Goal: Information Seeking & Learning: Compare options

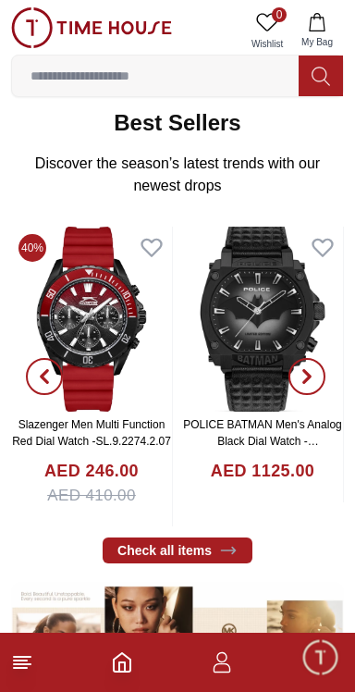
scroll to position [288, 0]
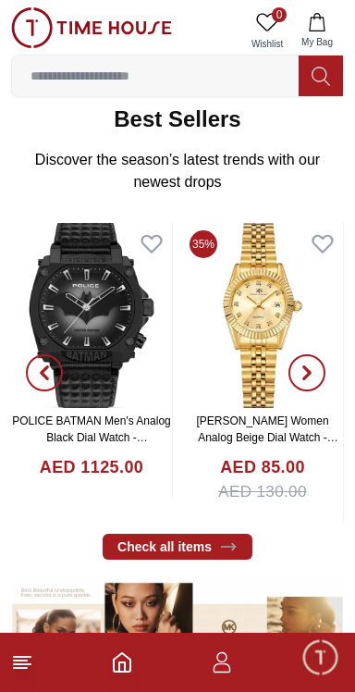
click at [222, 670] on icon "button" at bounding box center [222, 662] width 22 height 22
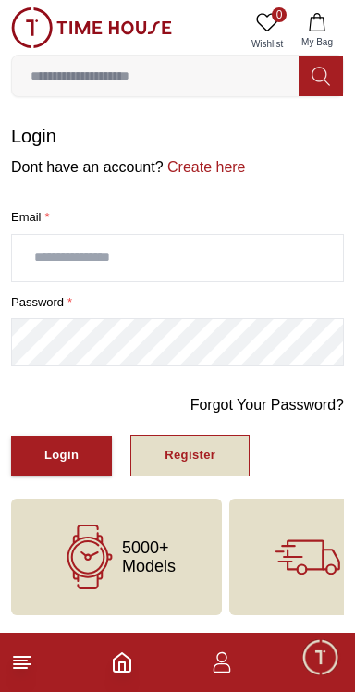
click at [191, 449] on div "Register" at bounding box center [190, 455] width 51 height 21
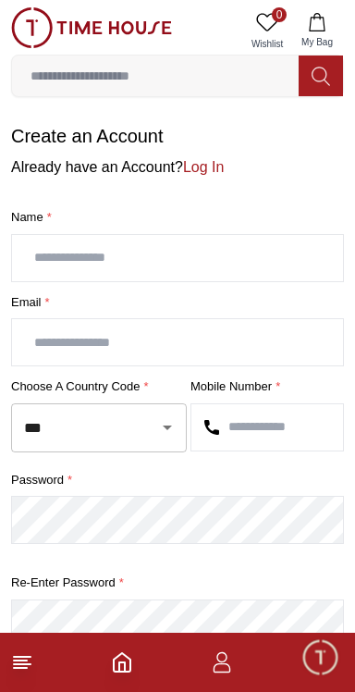
click at [166, 425] on icon "Open" at bounding box center [167, 427] width 9 height 5
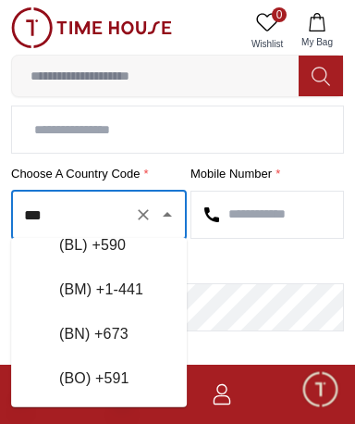
scroll to position [1140, 0]
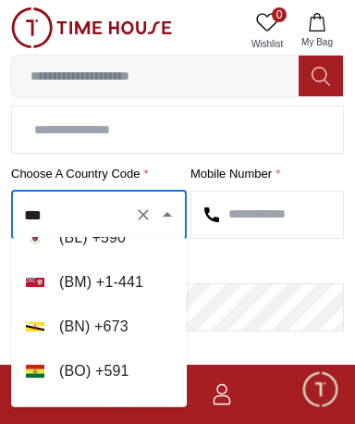
click at [63, 214] on input "***" at bounding box center [72, 215] width 107 height 32
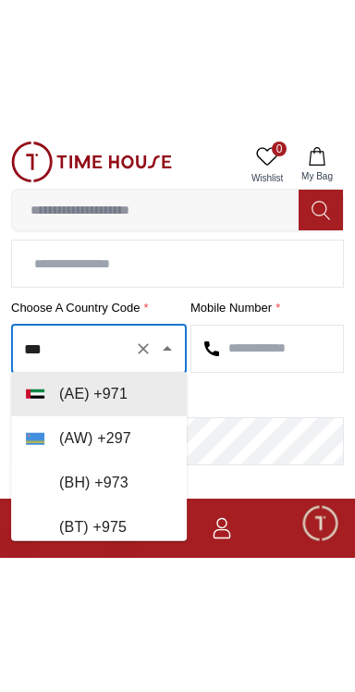
scroll to position [0, 0]
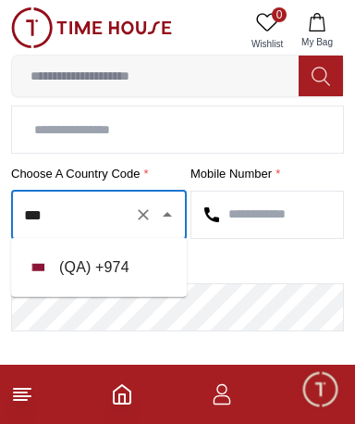
click at [105, 260] on li "( QA ) + 974" at bounding box center [99, 267] width 176 height 44
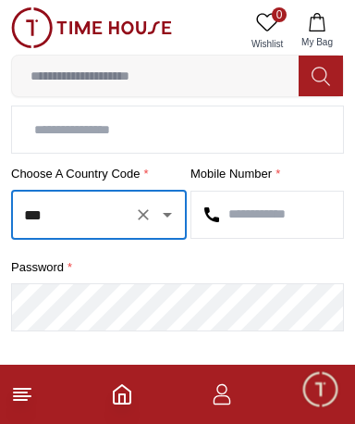
type input "***"
click at [334, 202] on input "text" at bounding box center [267, 214] width 152 height 46
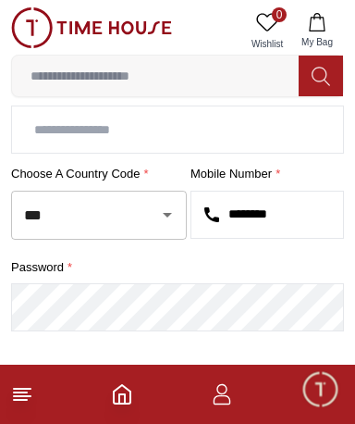
type input "********"
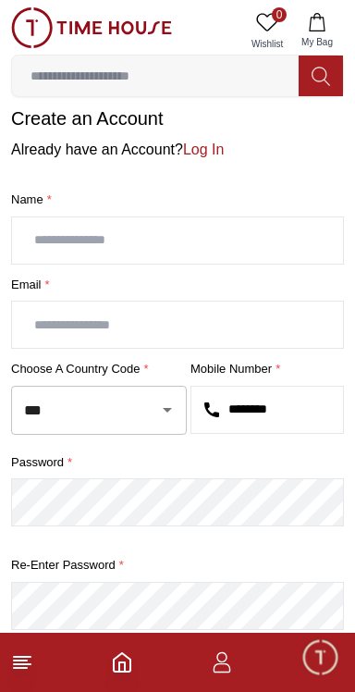
scroll to position [15, 0]
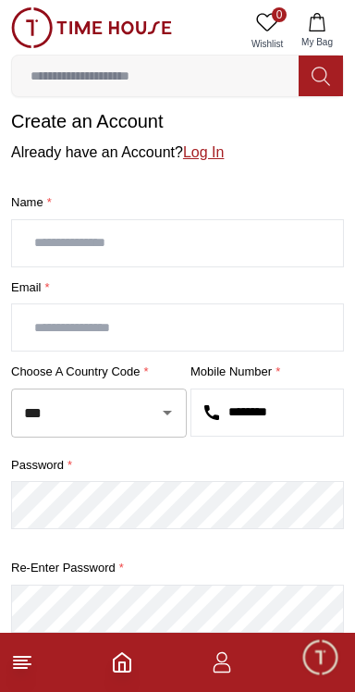
click at [203, 154] on link "Log In" at bounding box center [203, 152] width 41 height 16
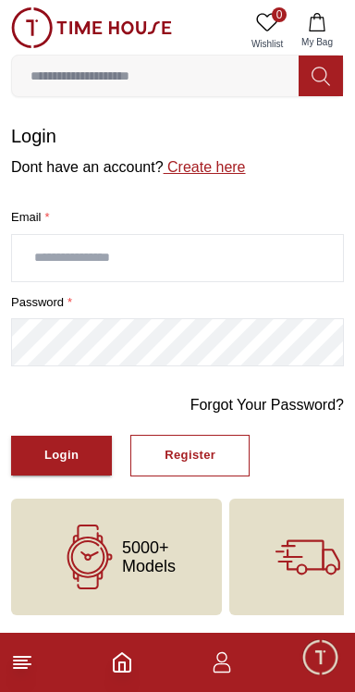
click at [201, 166] on link "Create here" at bounding box center [205, 167] width 82 height 16
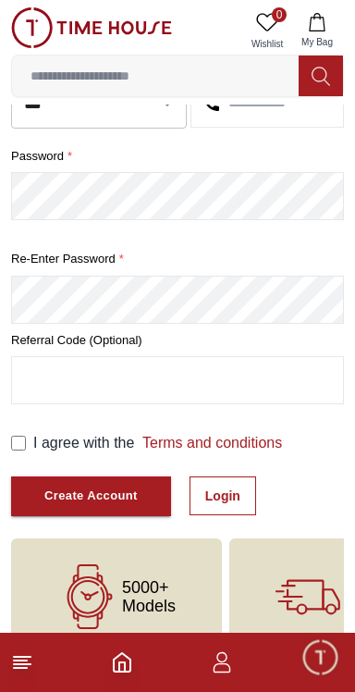
scroll to position [328, 0]
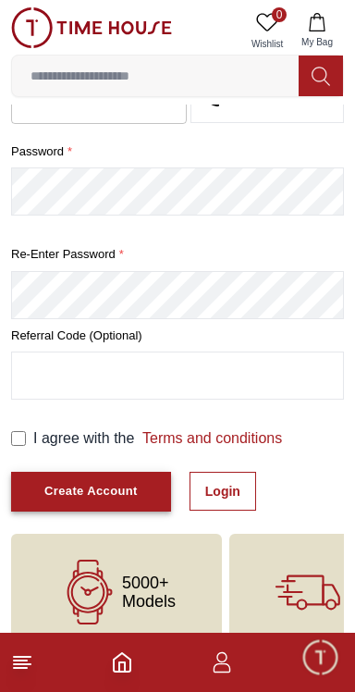
click at [87, 494] on div "Create Account" at bounding box center [90, 491] width 93 height 21
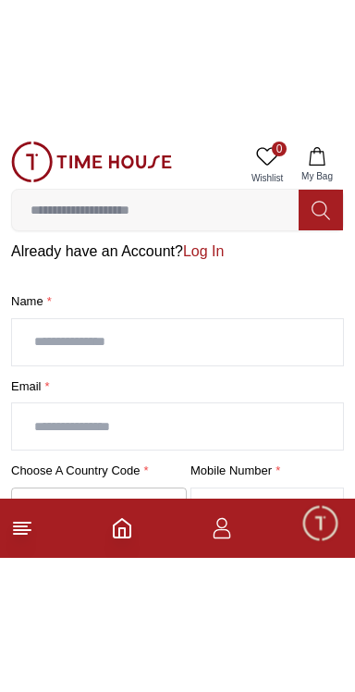
scroll to position [44, 0]
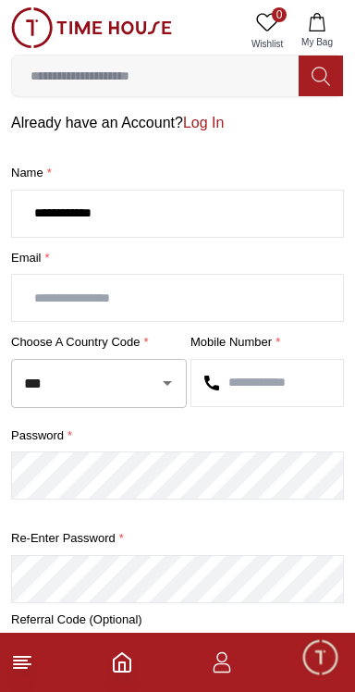
click at [164, 393] on div at bounding box center [154, 383] width 48 height 26
type input "**********"
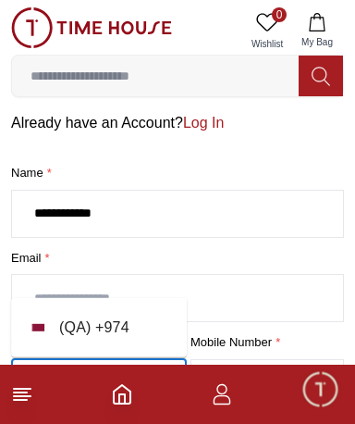
click at [111, 325] on li "( QA ) + 974" at bounding box center [99, 327] width 176 height 44
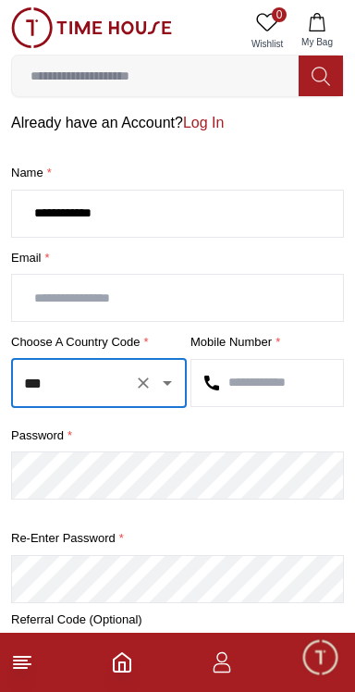
type input "***"
click at [297, 376] on input "text" at bounding box center [267, 383] width 152 height 46
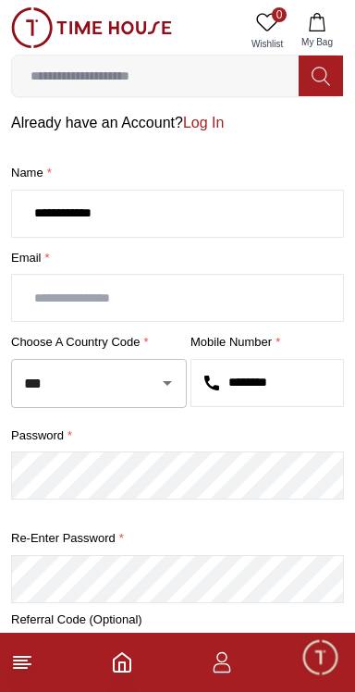
type input "********"
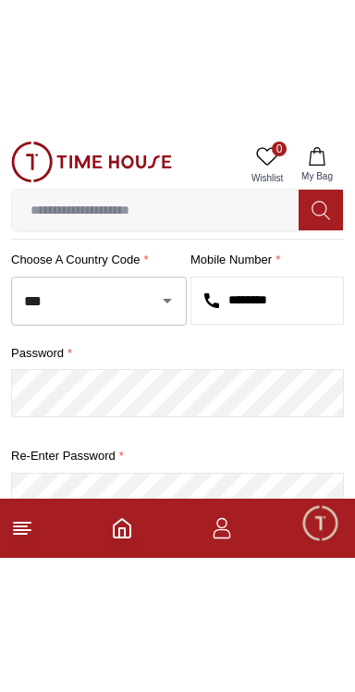
scroll to position [260, 0]
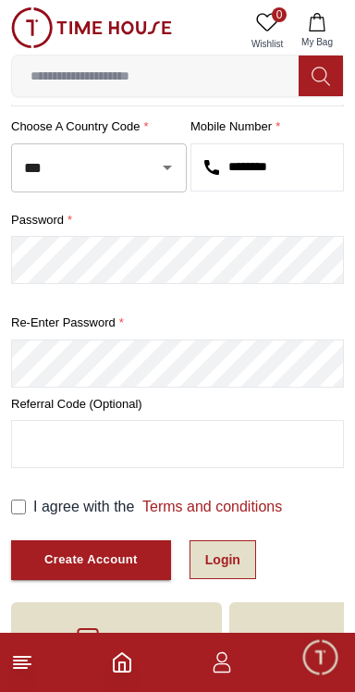
click at [216, 561] on link "Login" at bounding box center [223, 559] width 67 height 39
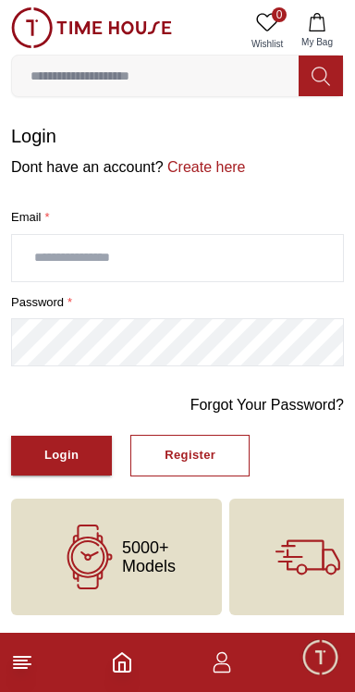
click at [180, 252] on input "text" at bounding box center [177, 258] width 331 height 46
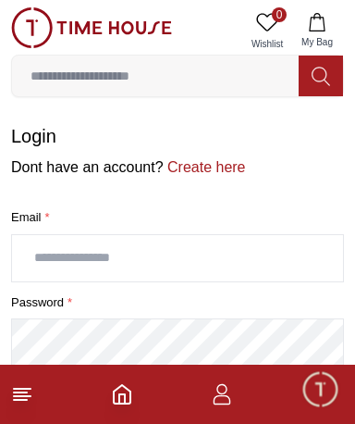
click at [30, 213] on label "Email *" at bounding box center [177, 217] width 333 height 18
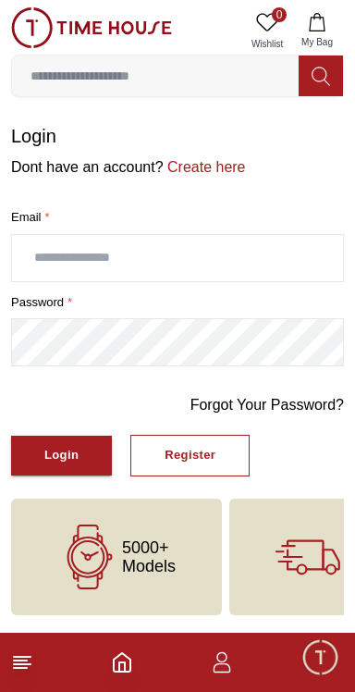
click at [48, 255] on input "text" at bounding box center [177, 258] width 331 height 46
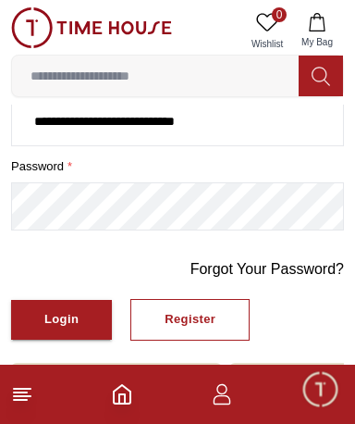
scroll to position [141, 0]
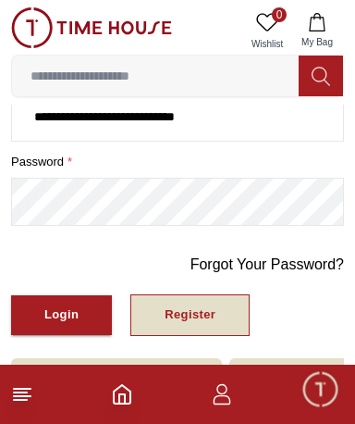
type input "**********"
click at [196, 315] on div "Register" at bounding box center [190, 314] width 51 height 21
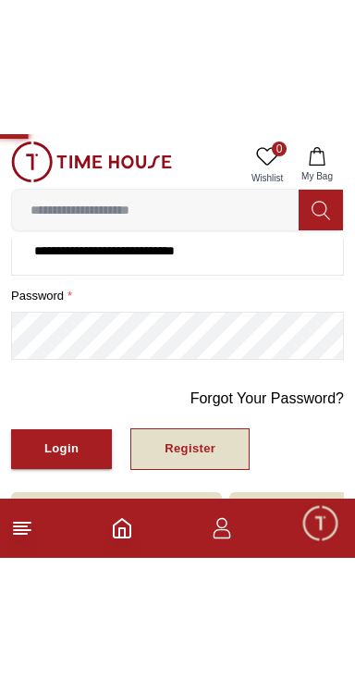
scroll to position [0, 0]
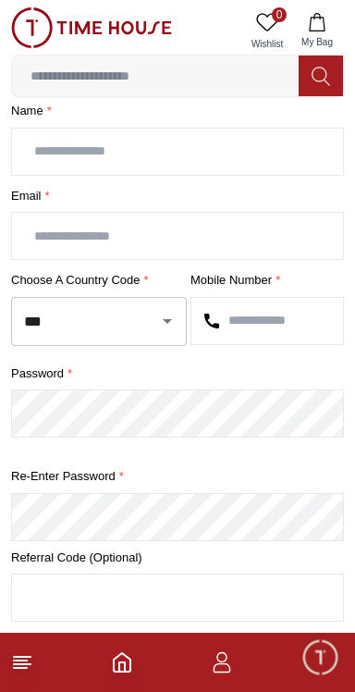
scroll to position [115, 0]
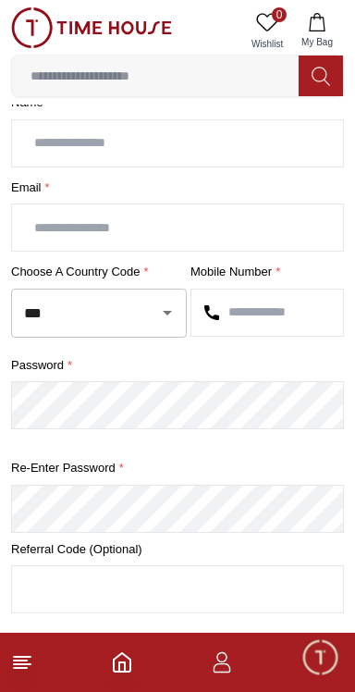
click at [228, 672] on icon "button" at bounding box center [222, 662] width 22 height 22
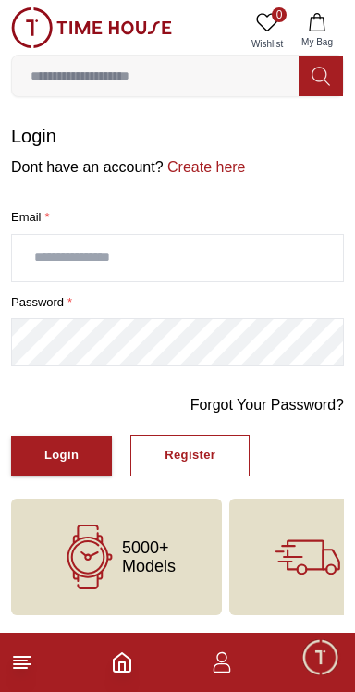
click at [31, 663] on icon at bounding box center [22, 662] width 22 height 22
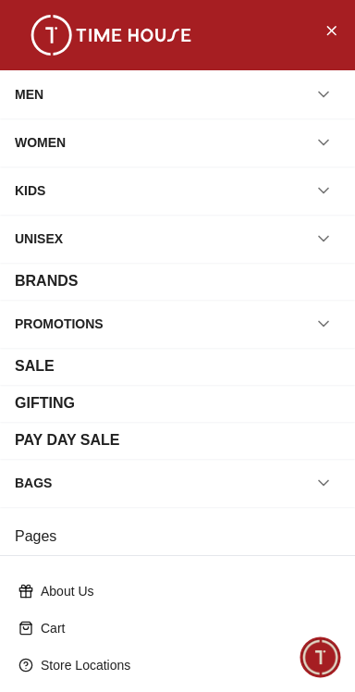
scroll to position [115, 0]
click at [333, 29] on icon "Close Menu" at bounding box center [331, 29] width 15 height 23
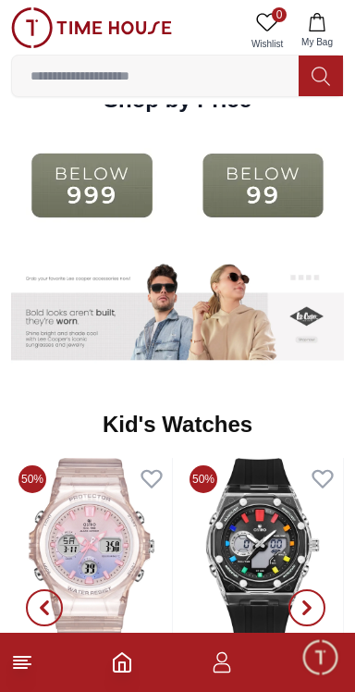
scroll to position [2214, 0]
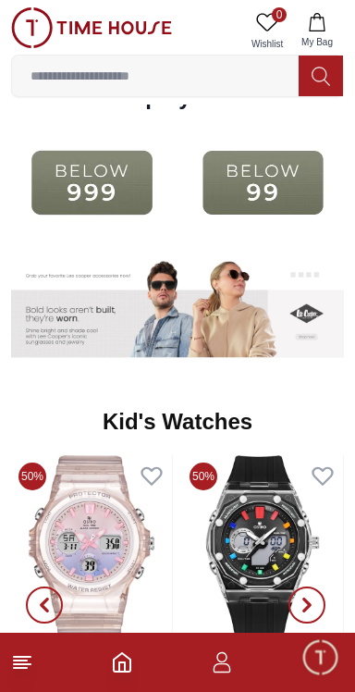
click at [223, 662] on icon "button" at bounding box center [221, 657] width 10 height 10
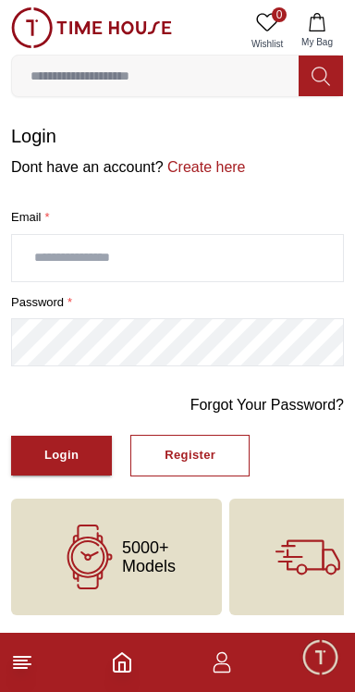
click at [111, 669] on icon "Home" at bounding box center [122, 662] width 22 height 22
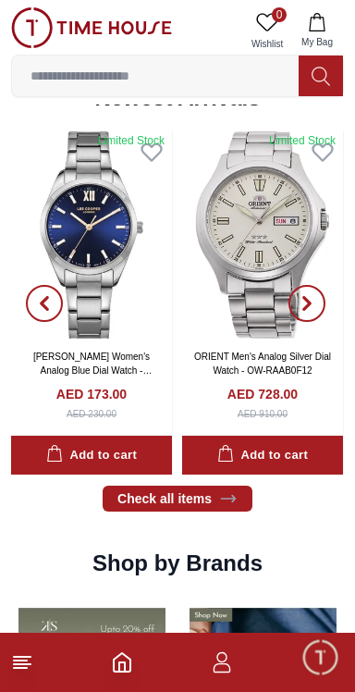
scroll to position [1097, 0]
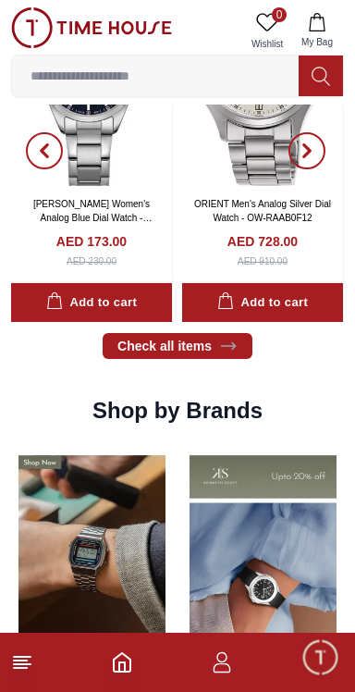
click at [121, 670] on icon "Home" at bounding box center [122, 662] width 22 height 22
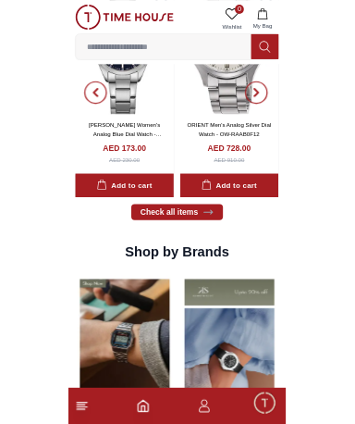
scroll to position [0, 0]
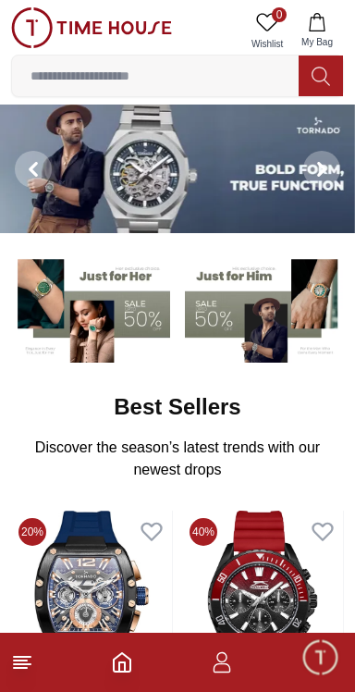
click at [226, 668] on icon "button" at bounding box center [222, 662] width 22 height 22
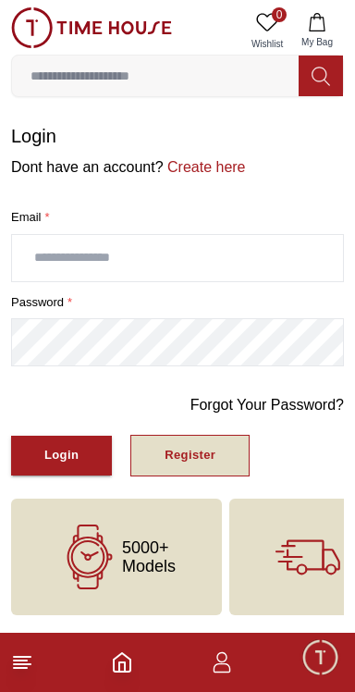
click at [197, 448] on div "Register" at bounding box center [190, 455] width 51 height 21
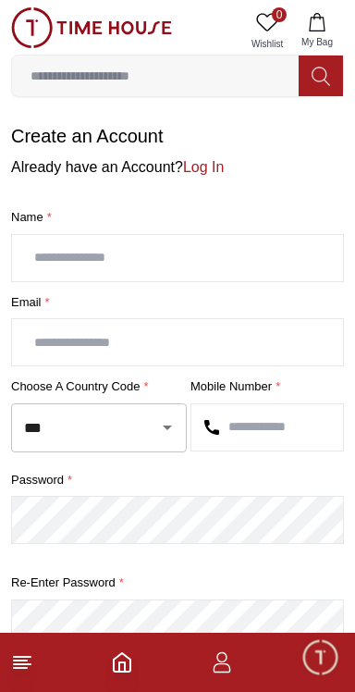
click at [68, 250] on input "text" at bounding box center [177, 258] width 331 height 46
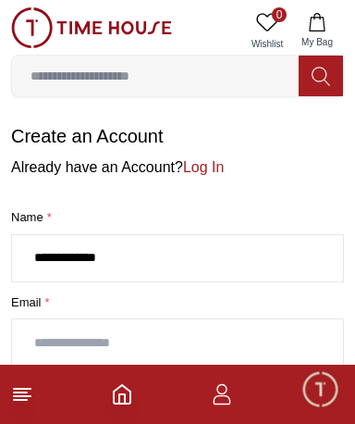
type input "**********"
click at [89, 298] on label "Email *" at bounding box center [177, 302] width 333 height 18
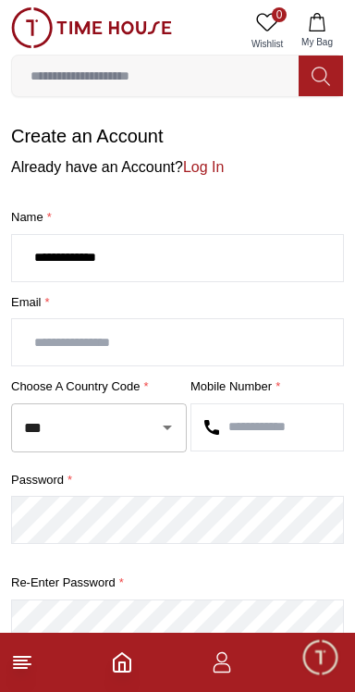
click at [71, 342] on input "text" at bounding box center [177, 342] width 331 height 46
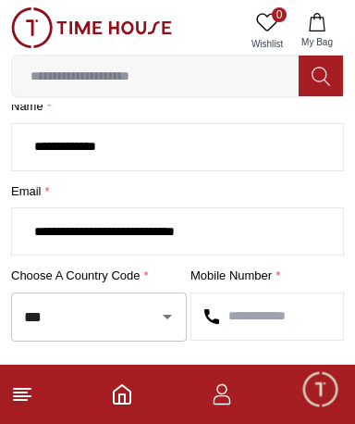
scroll to position [112, 0]
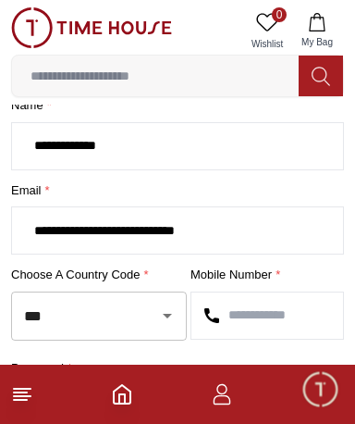
click at [171, 314] on icon "Open" at bounding box center [167, 315] width 22 height 22
type input "**********"
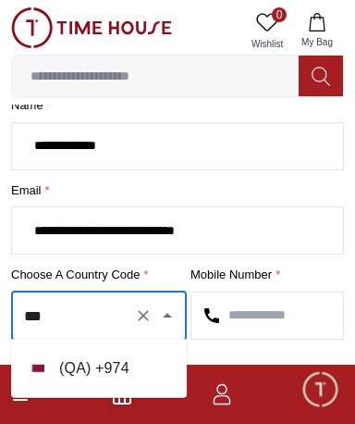
click at [288, 308] on input "text" at bounding box center [267, 315] width 152 height 46
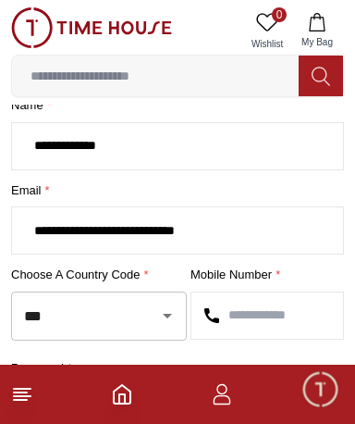
click at [166, 314] on icon "Open" at bounding box center [167, 316] width 9 height 5
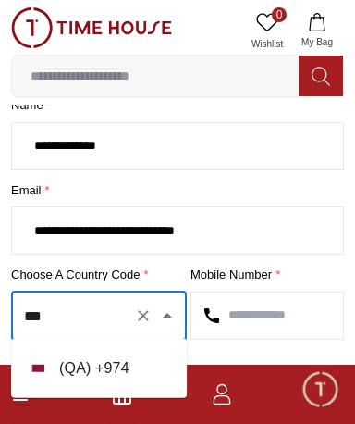
click at [115, 374] on li "( QA ) + 974" at bounding box center [99, 368] width 176 height 44
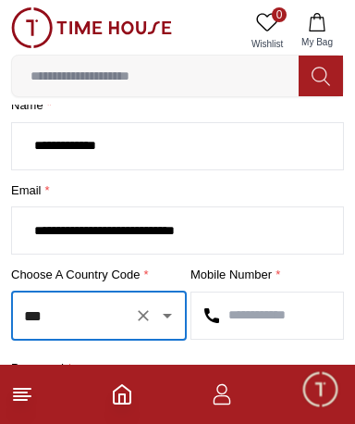
type input "***"
click at [301, 312] on input "text" at bounding box center [267, 315] width 152 height 46
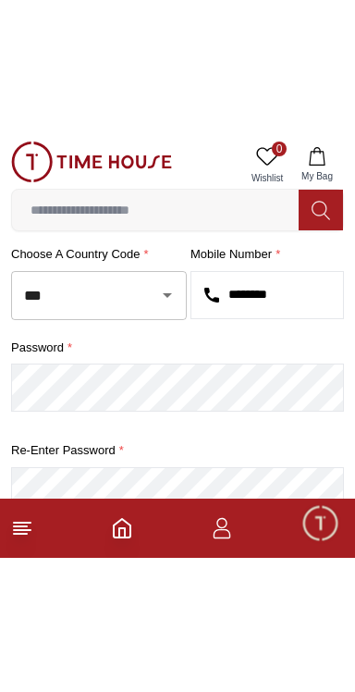
scroll to position [269, 0]
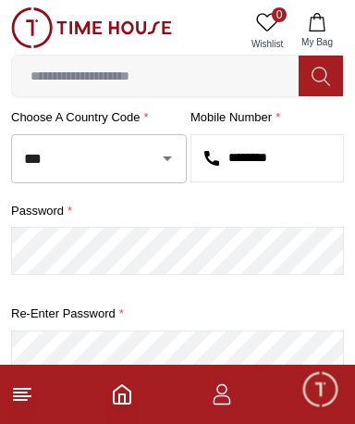
type input "********"
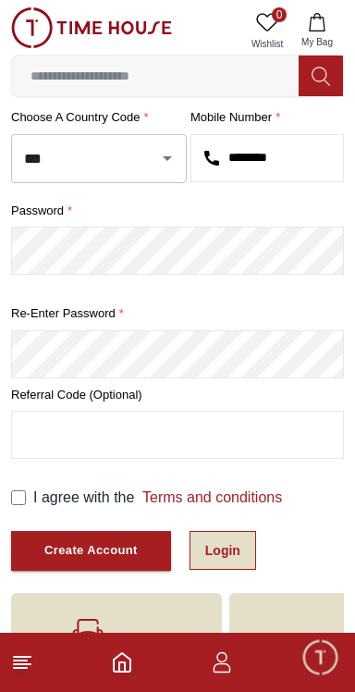
click at [223, 548] on link "Login" at bounding box center [223, 550] width 67 height 39
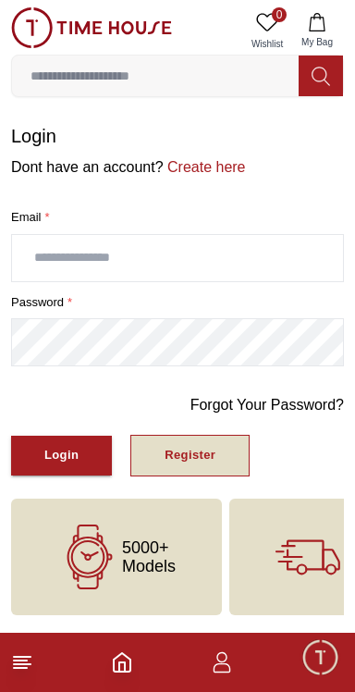
click at [210, 447] on button "Register" at bounding box center [189, 456] width 119 height 42
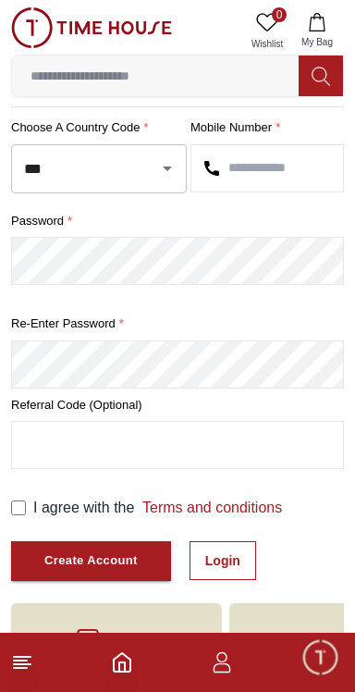
scroll to position [264, 0]
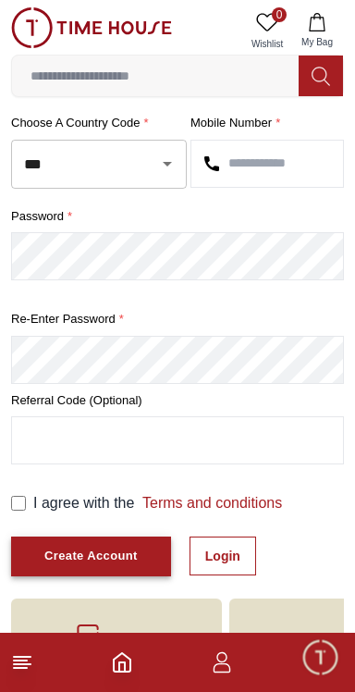
click at [113, 564] on button "Create Account" at bounding box center [91, 556] width 160 height 40
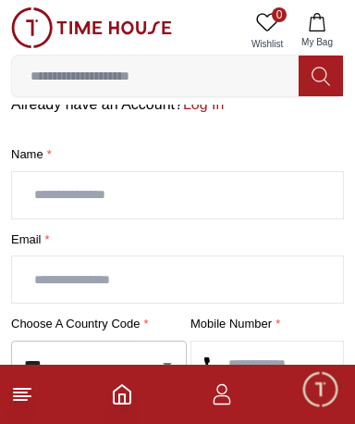
scroll to position [44, 0]
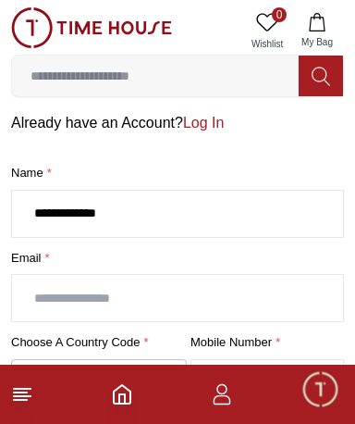
type input "**********"
click at [85, 290] on input "text" at bounding box center [177, 298] width 331 height 46
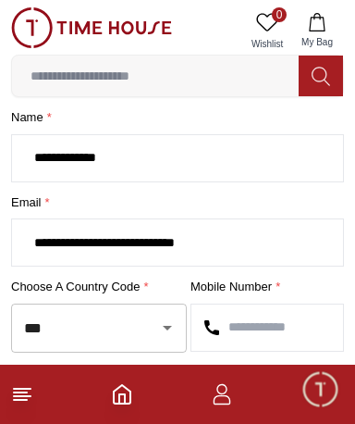
scroll to position [104, 0]
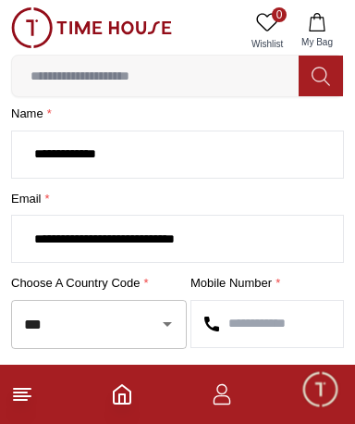
click at [166, 322] on icon "Open" at bounding box center [167, 324] width 9 height 5
type input "**********"
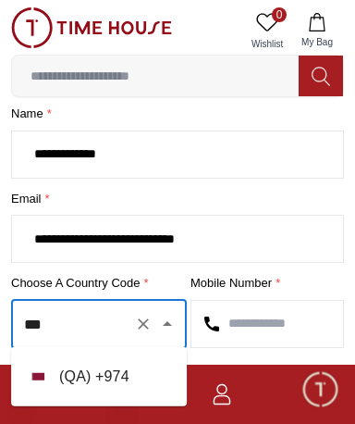
click at [97, 383] on li "( QA ) + 974" at bounding box center [99, 376] width 176 height 44
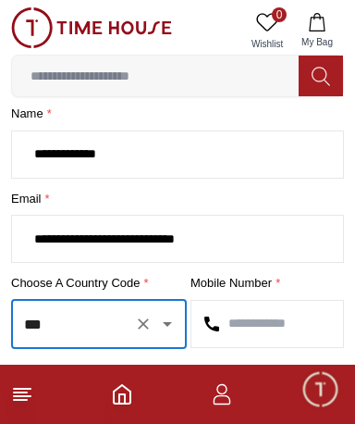
type input "***"
click at [303, 318] on input "text" at bounding box center [267, 324] width 152 height 46
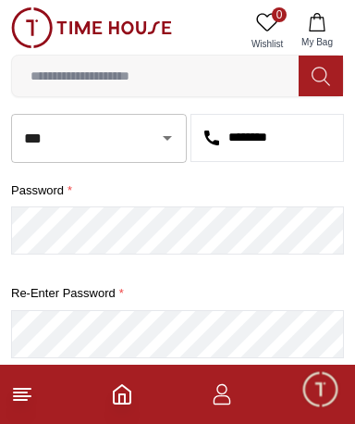
scroll to position [290, 0]
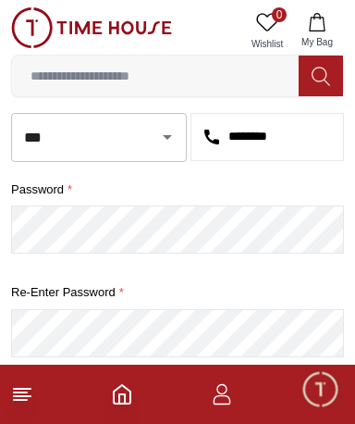
type input "********"
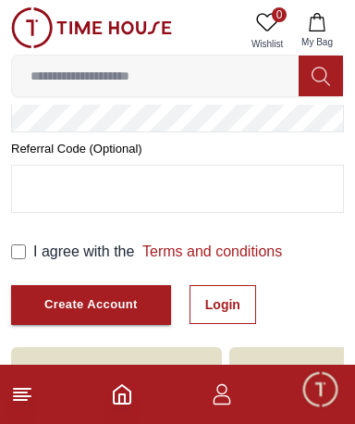
scroll to position [518, 0]
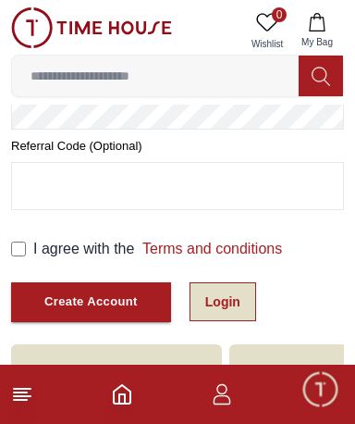
click at [222, 299] on link "Login" at bounding box center [223, 301] width 67 height 39
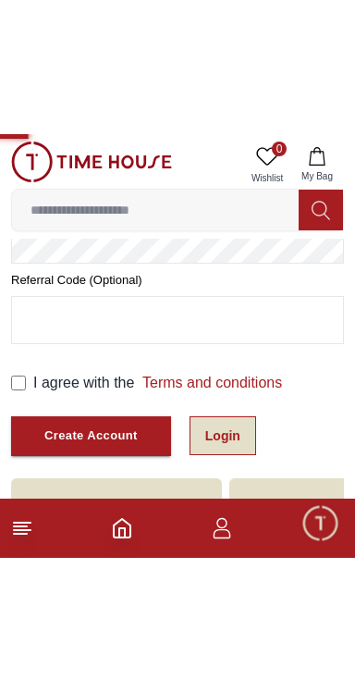
scroll to position [356, 0]
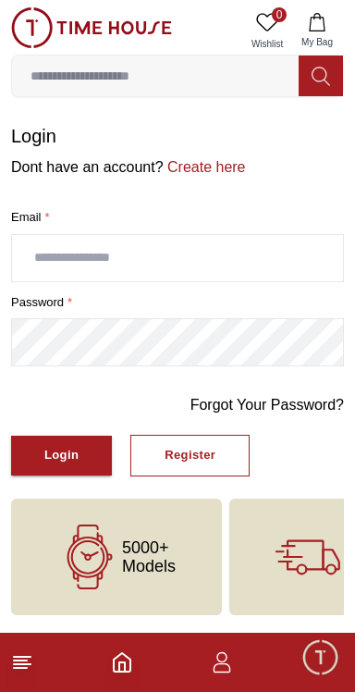
click at [25, 664] on line at bounding box center [22, 664] width 17 height 0
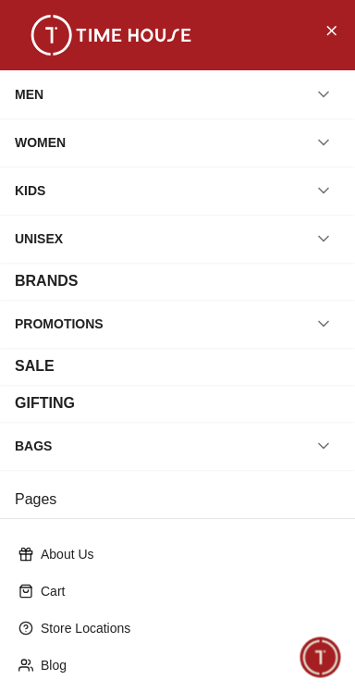
scroll to position [356, 0]
click at [58, 592] on p "Cart" at bounding box center [185, 591] width 289 height 18
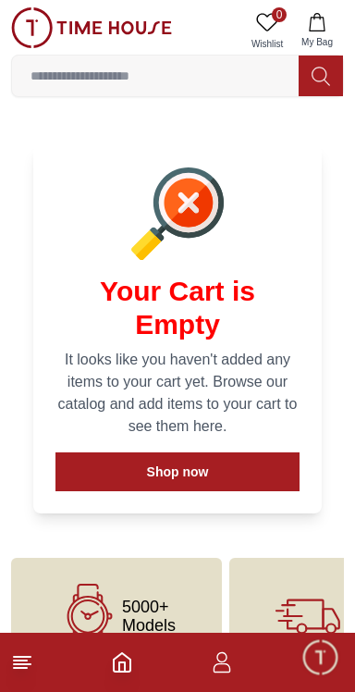
click at [125, 666] on polyline "Home" at bounding box center [122, 666] width 6 height 9
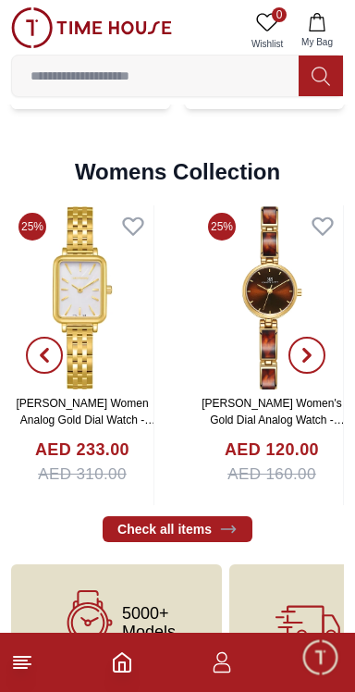
scroll to position [3992, 0]
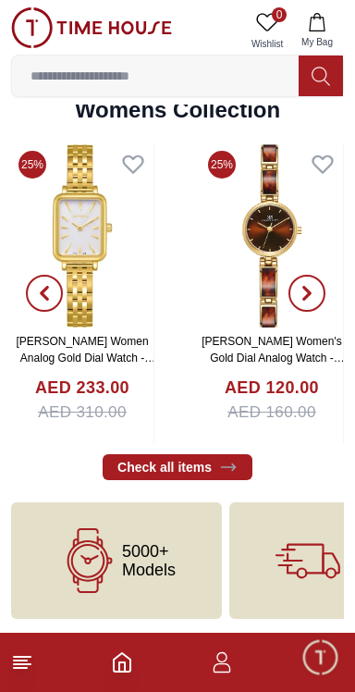
click at [225, 670] on icon "button" at bounding box center [222, 662] width 22 height 22
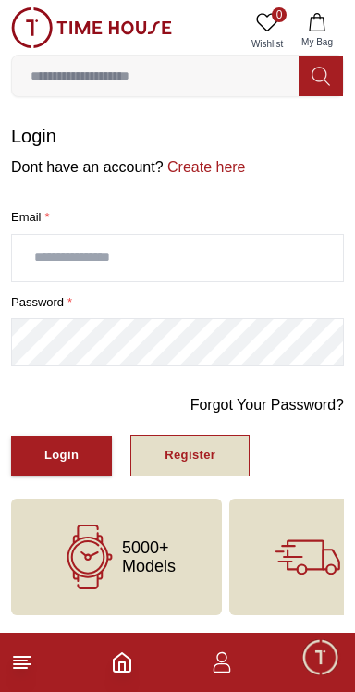
click at [190, 448] on div "Register" at bounding box center [190, 455] width 51 height 21
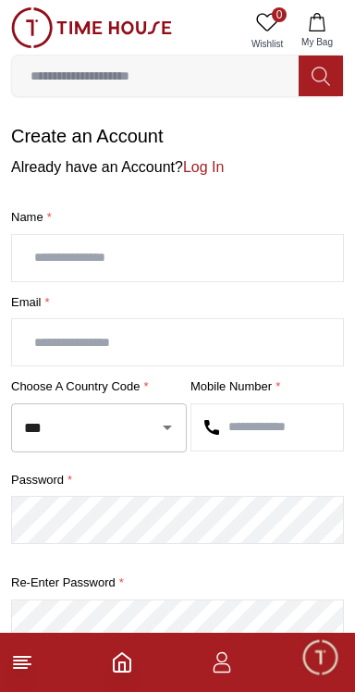
scroll to position [356, 0]
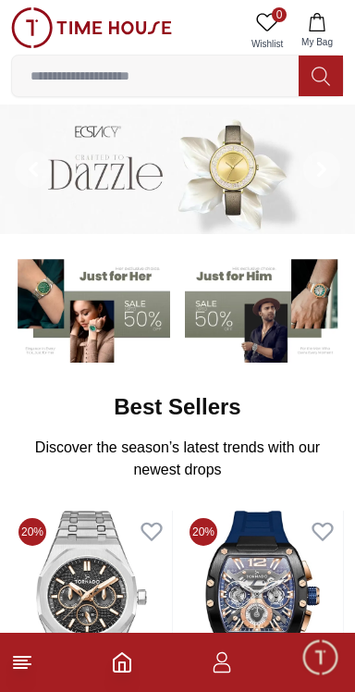
scroll to position [3992, 0]
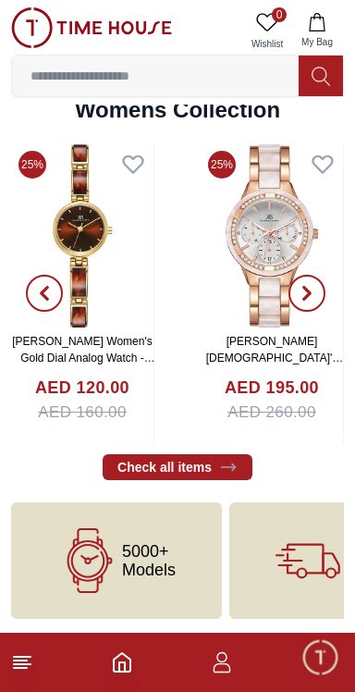
click at [129, 659] on icon "Home" at bounding box center [122, 662] width 17 height 18
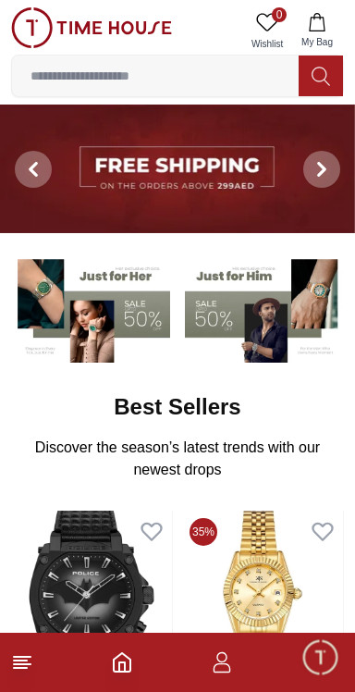
click at [135, 312] on img at bounding box center [90, 308] width 159 height 111
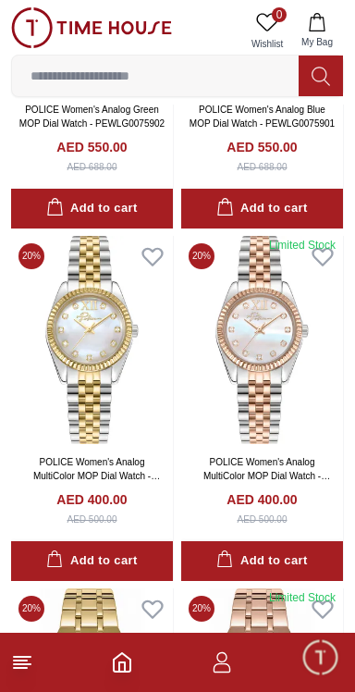
scroll to position [1368, 0]
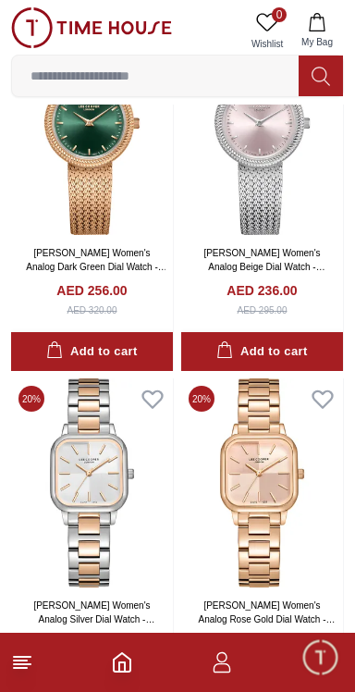
scroll to position [5800, 0]
click at [122, 72] on input at bounding box center [155, 75] width 287 height 37
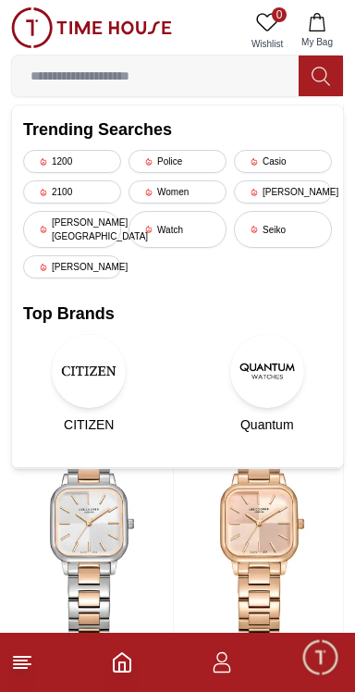
scroll to position [5742, 0]
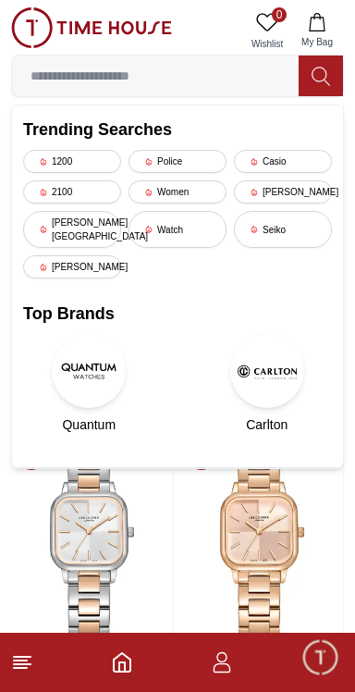
click at [230, 364] on img at bounding box center [267, 371] width 74 height 74
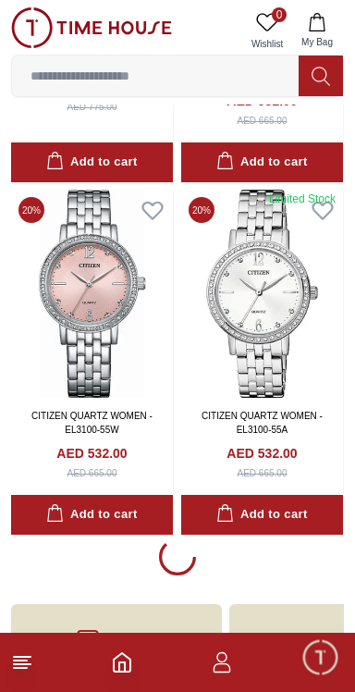
scroll to position [3261, 0]
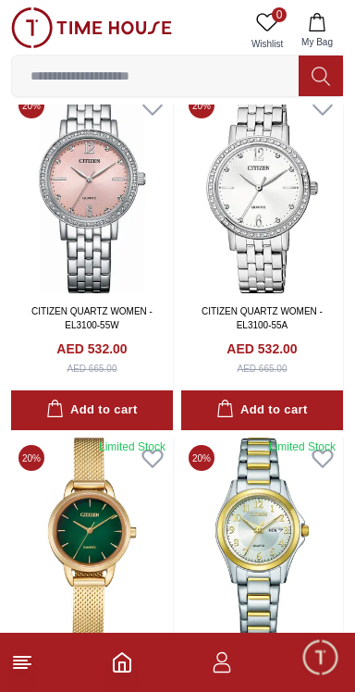
scroll to position [3272, 0]
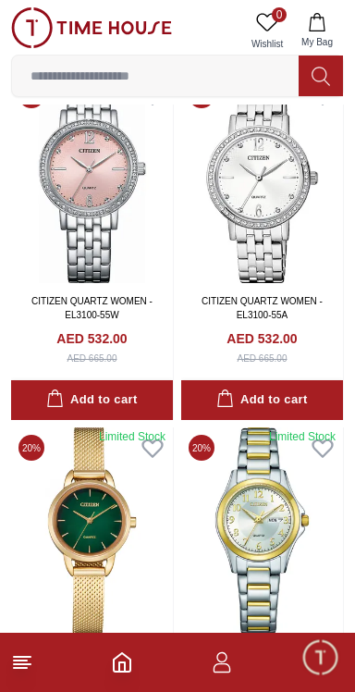
click at [226, 662] on icon "button" at bounding box center [222, 662] width 22 height 22
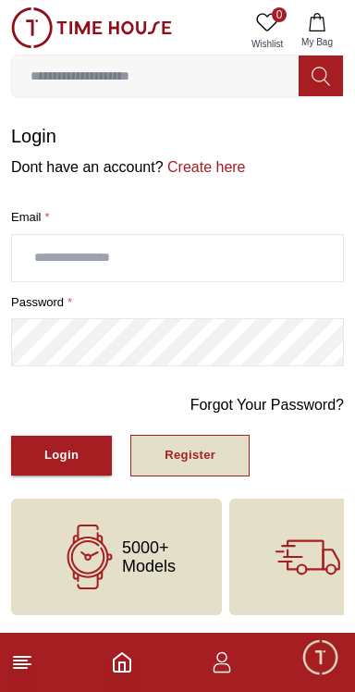
click at [186, 452] on div "Register" at bounding box center [190, 455] width 51 height 21
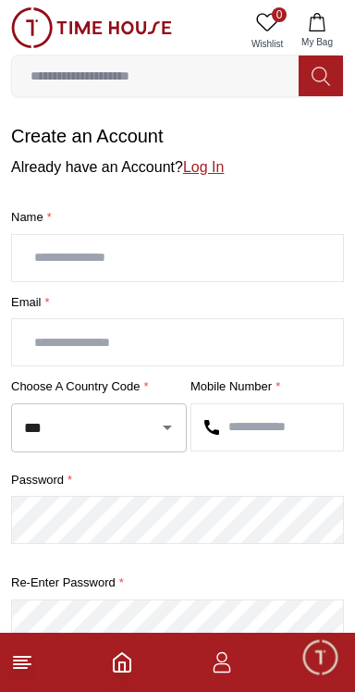
click at [207, 169] on link "Log In" at bounding box center [203, 167] width 41 height 16
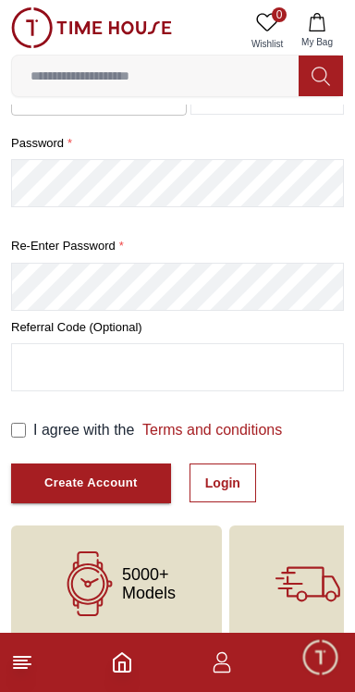
scroll to position [356, 0]
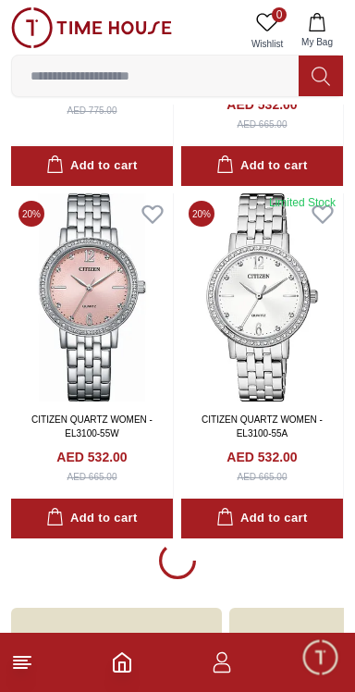
scroll to position [3261, 0]
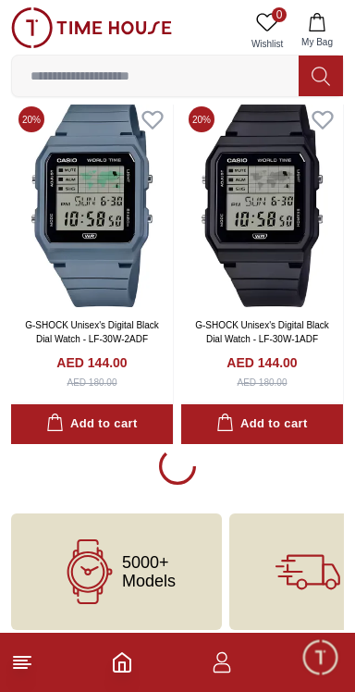
click at [318, 672] on span "Minimize live chat window" at bounding box center [320, 657] width 54 height 54
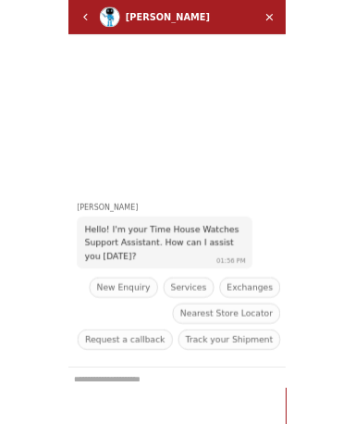
scroll to position [3372, 0]
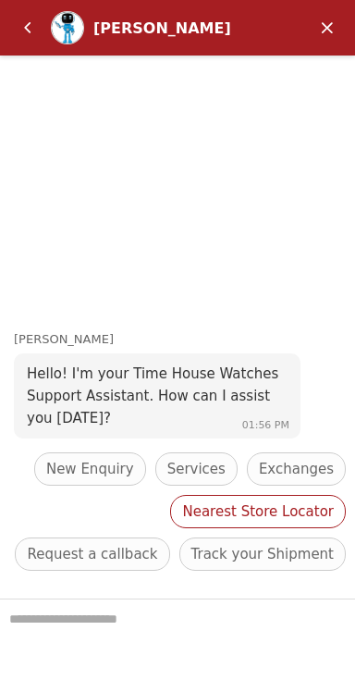
click at [182, 519] on span "Nearest Store Locator" at bounding box center [258, 511] width 152 height 22
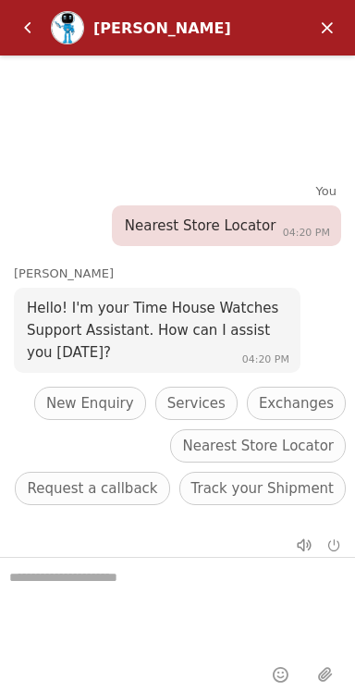
scroll to position [30, 0]
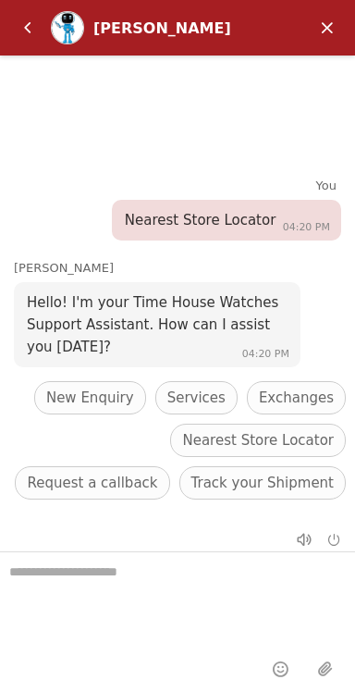
scroll to position [3261, 0]
click at [29, 23] on em "Back" at bounding box center [27, 27] width 37 height 37
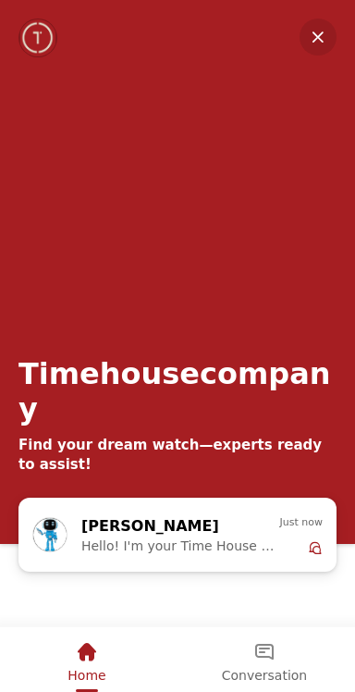
scroll to position [4486, 0]
click at [267, 665] on div "Conversation" at bounding box center [264, 651] width 85 height 31
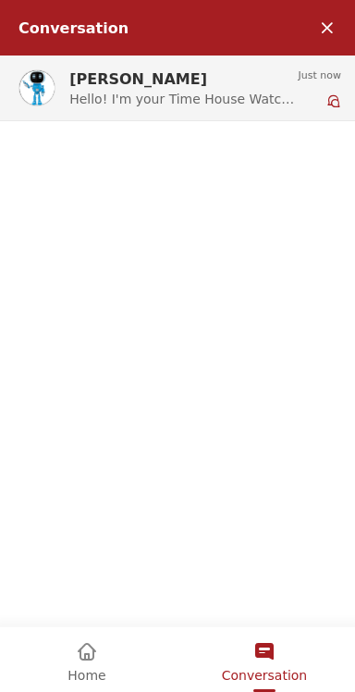
click at [254, 104] on span "Hello! I'm your Time House Watches Support Assistant. How can I assist you [DAT…" at bounding box center [183, 99] width 228 height 15
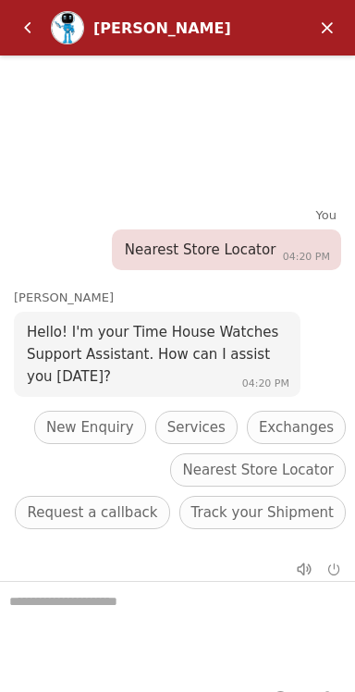
scroll to position [3261, 0]
click at [328, 26] on em "Minimize" at bounding box center [327, 27] width 37 height 37
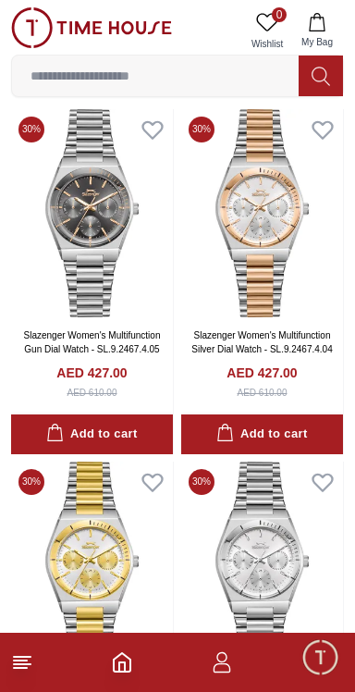
scroll to position [3261, 0]
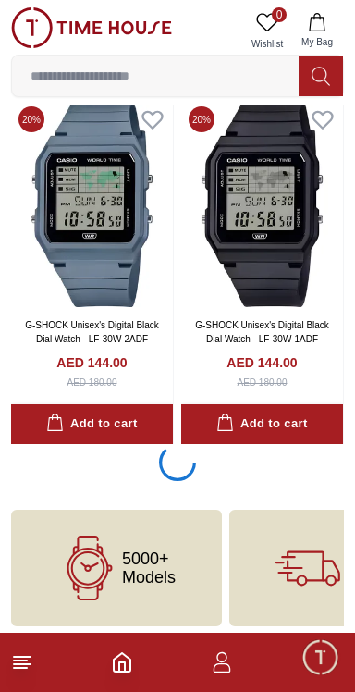
click at [118, 658] on icon "Home" at bounding box center [122, 662] width 22 height 22
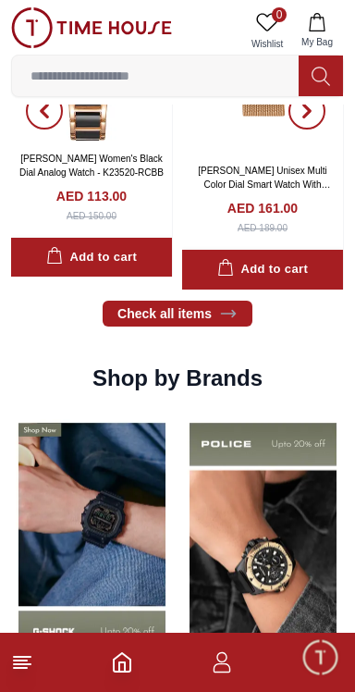
scroll to position [1141, 0]
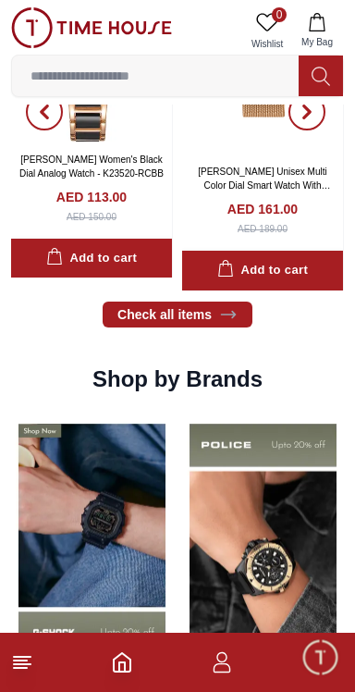
click at [12, 670] on icon at bounding box center [22, 662] width 22 height 22
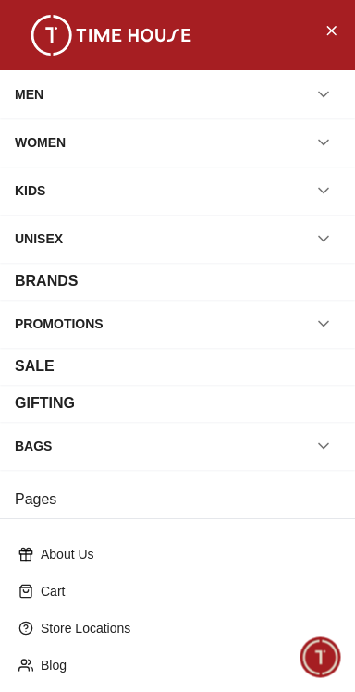
click at [37, 97] on div "MEN" at bounding box center [29, 94] width 29 height 33
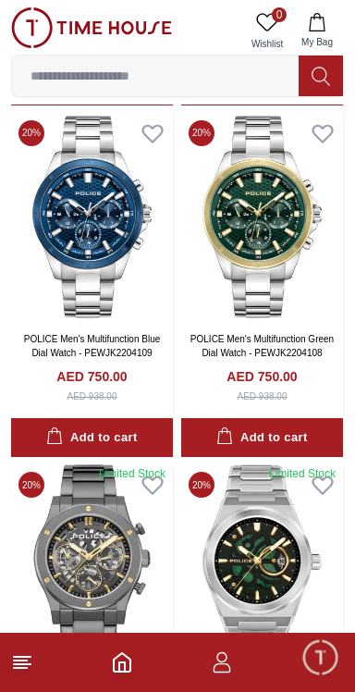
scroll to position [1836, 0]
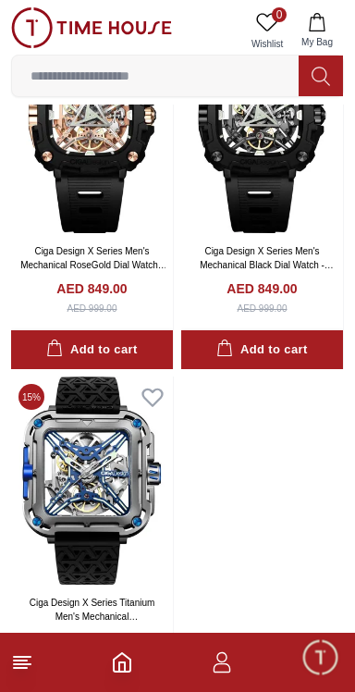
scroll to position [10264, 0]
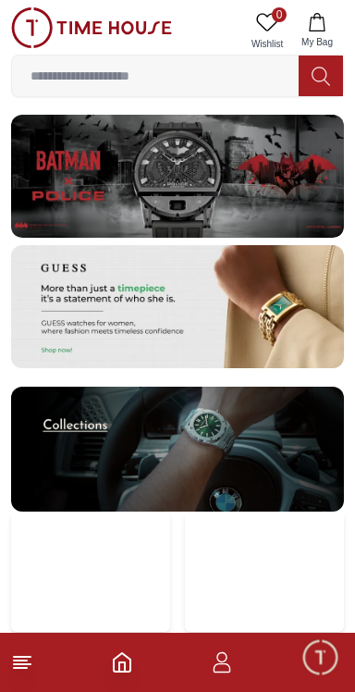
scroll to position [1141, 0]
